Goal: Task Accomplishment & Management: Manage account settings

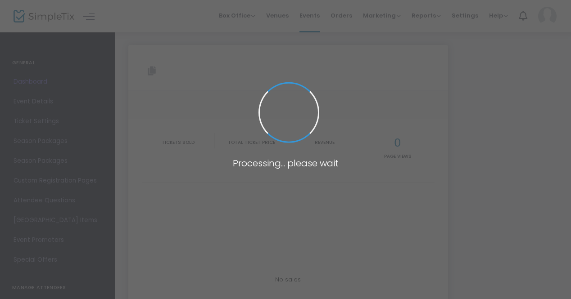
type input "[URL][DOMAIN_NAME][DATE]"
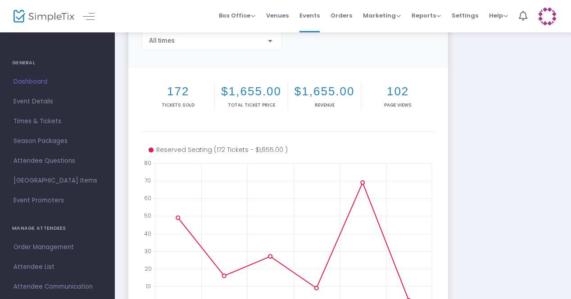
scroll to position [80, 0]
click at [41, 100] on span "Event Details" at bounding box center [58, 102] width 88 height 12
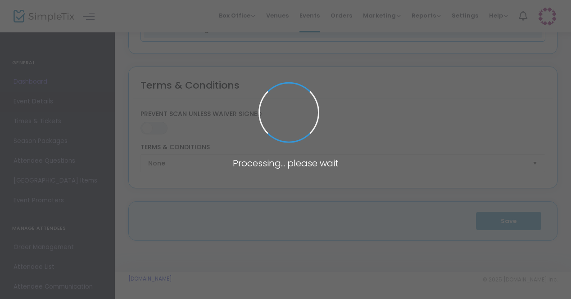
type input "Fall One Act - Freaky [DATE] the Musical"
type textarea "On [DATE] & [DATE], Landmark Arts presents its Fall One Act - Freaky [DATE] the…"
type input "Buy Tickets"
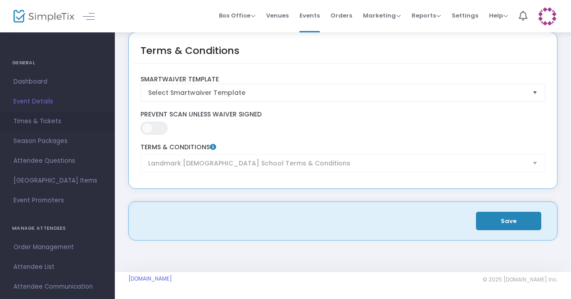
click at [41, 123] on span "Times & Tickets" at bounding box center [58, 122] width 88 height 12
